Goal: Navigation & Orientation: Find specific page/section

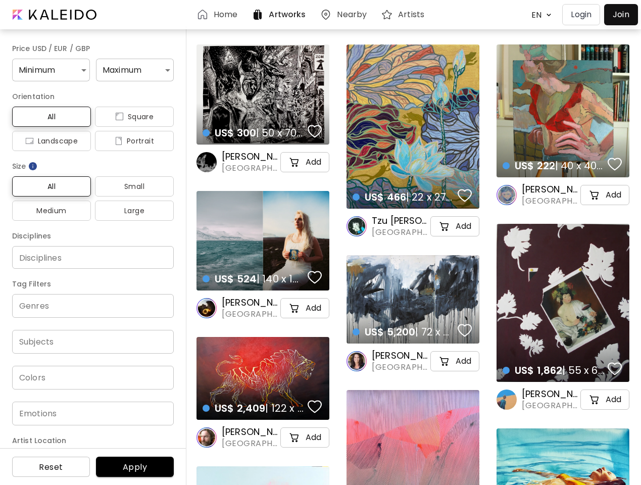
click at [539, 15] on body "Home Artworks Nearby Artists EN ******* Login Join Price USD / EUR / GBP Minimu…" at bounding box center [320, 242] width 641 height 485
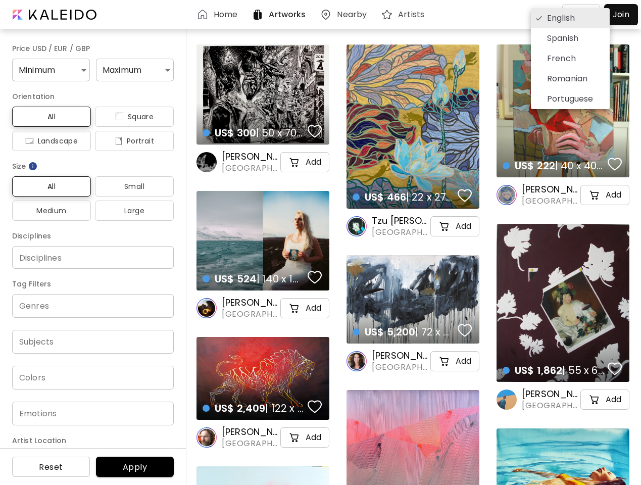
click at [50, 70] on div at bounding box center [320, 242] width 641 height 485
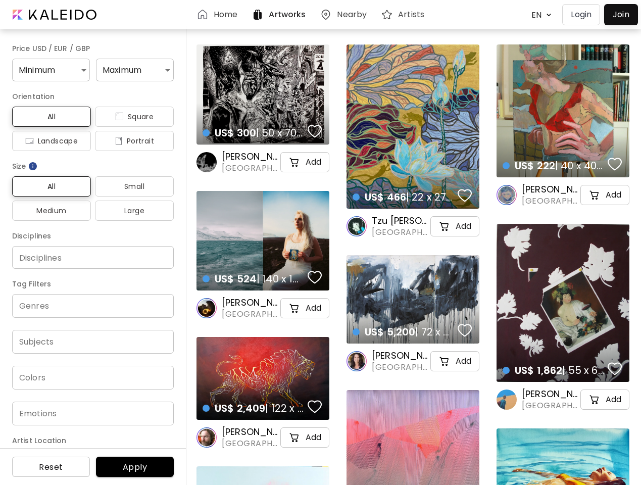
click at [131, 70] on div "English Spanish French Romanian Portuguese" at bounding box center [320, 242] width 641 height 485
click at [50, 117] on span "All" at bounding box center [51, 117] width 63 height 12
click at [130, 117] on span "Square" at bounding box center [134, 117] width 63 height 12
click at [50, 141] on span "Landscape" at bounding box center [51, 141] width 63 height 12
click at [130, 141] on span "Portrait" at bounding box center [134, 141] width 63 height 12
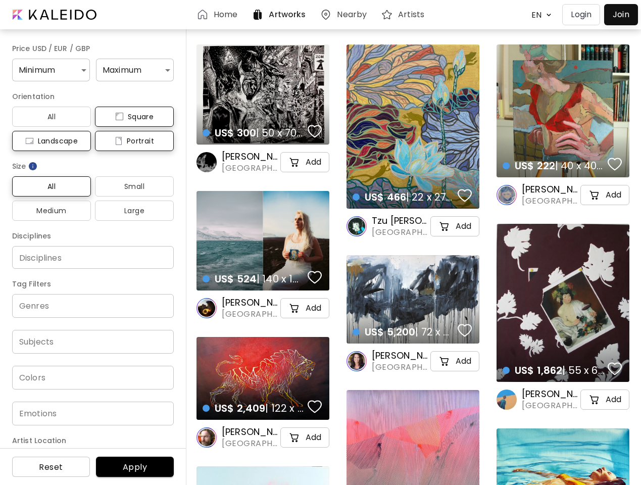
click at [33, 166] on img at bounding box center [33, 166] width 10 height 10
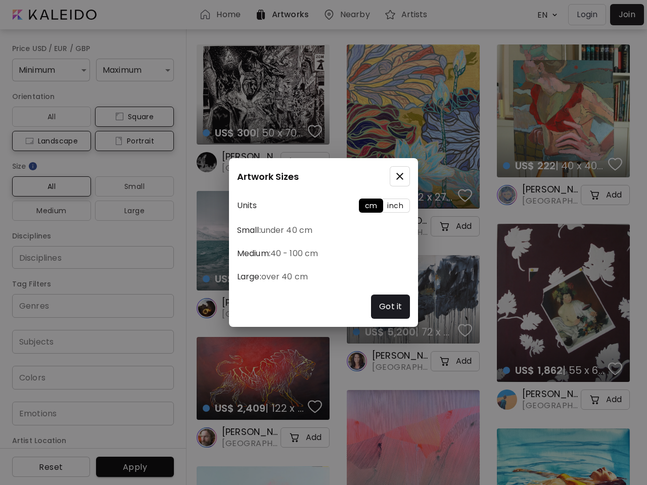
click at [50, 186] on div "Artwork Sizes Units cm inch Small: under 40 cm Medium: 40 - 100 cm Large: over …" at bounding box center [323, 242] width 647 height 485
click at [130, 186] on div "Artwork Sizes Units cm inch Small: under 40 cm Medium: 40 - 100 cm Large: over …" at bounding box center [323, 242] width 647 height 485
